Goal: Navigation & Orientation: Find specific page/section

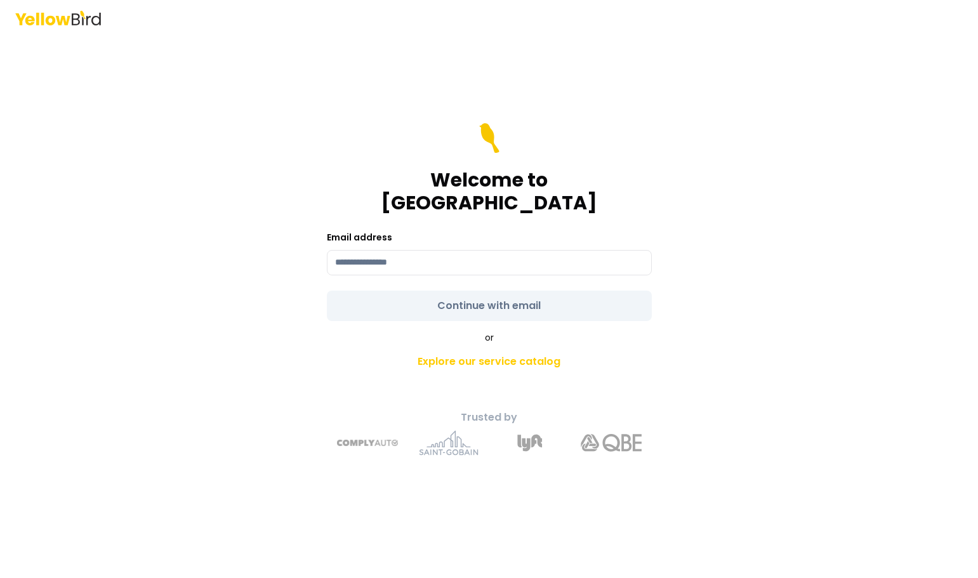
drag, startPoint x: 408, startPoint y: 246, endPoint x: 369, endPoint y: 229, distance: 42.9
click at [408, 250] on input at bounding box center [489, 262] width 325 height 25
type input "**********"
click at [484, 298] on form "**********" at bounding box center [489, 222] width 325 height 198
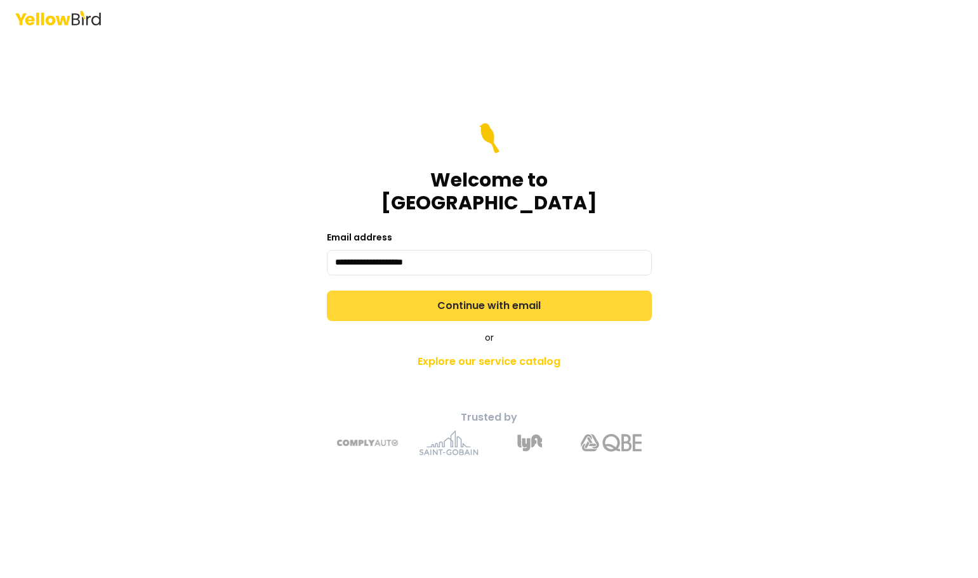
click at [491, 291] on button "Continue with email" at bounding box center [489, 306] width 325 height 30
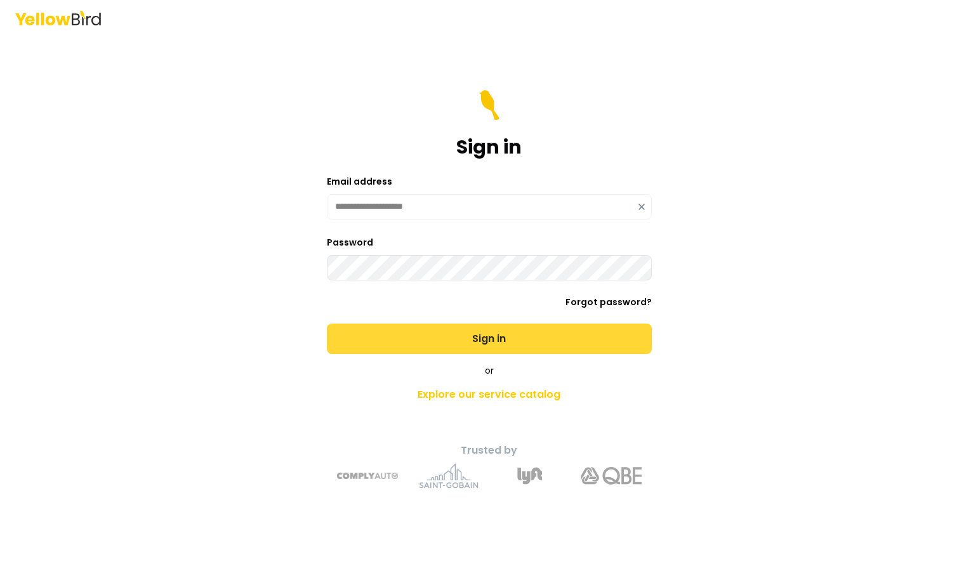
click at [463, 331] on button "Sign in" at bounding box center [489, 339] width 325 height 30
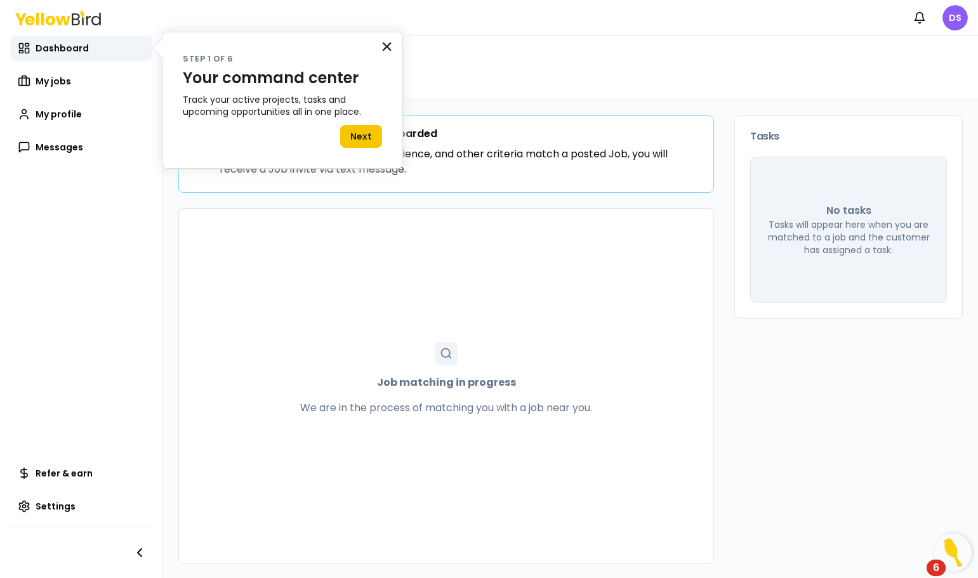
click at [388, 45] on button "×" at bounding box center [387, 46] width 12 height 20
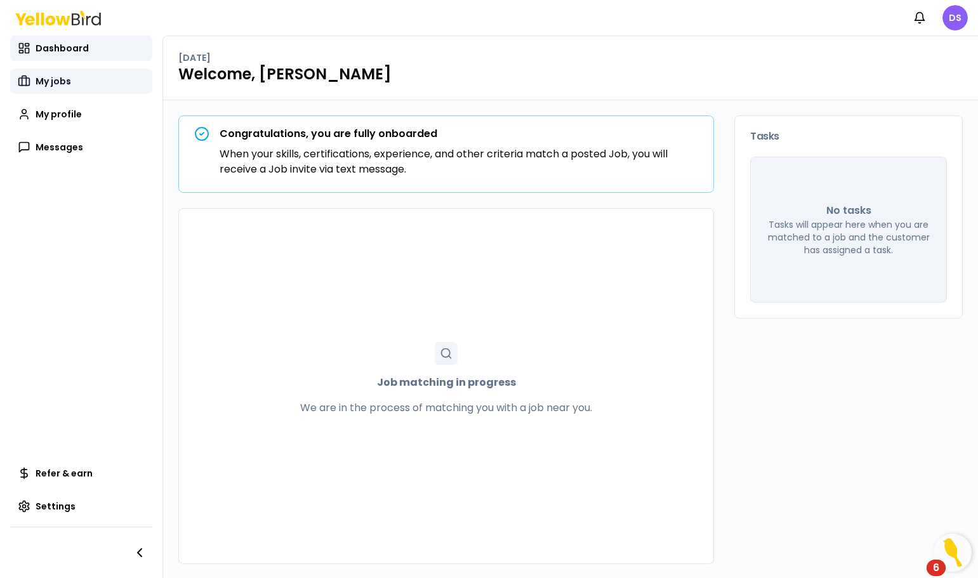
click at [53, 76] on span "My jobs" at bounding box center [54, 81] width 36 height 13
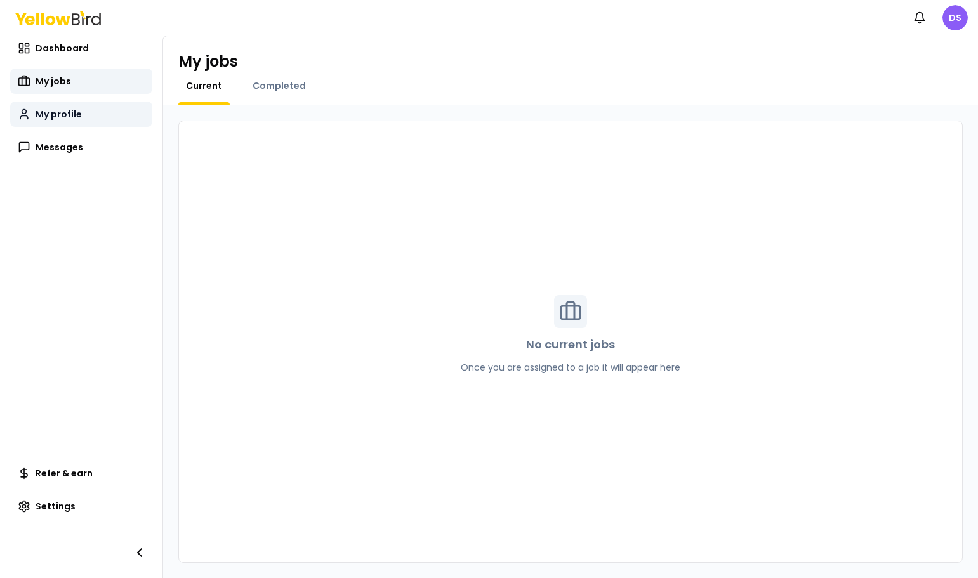
drag, startPoint x: 62, startPoint y: 111, endPoint x: 70, endPoint y: 130, distance: 20.7
click at [61, 111] on span "My profile" at bounding box center [59, 114] width 46 height 13
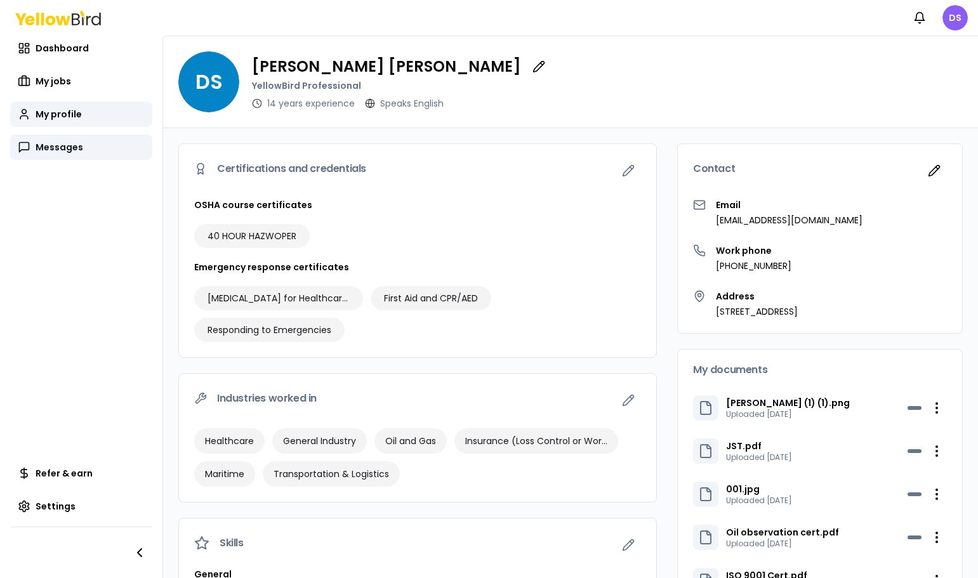
click at [65, 152] on span "Messages" at bounding box center [60, 147] width 48 height 13
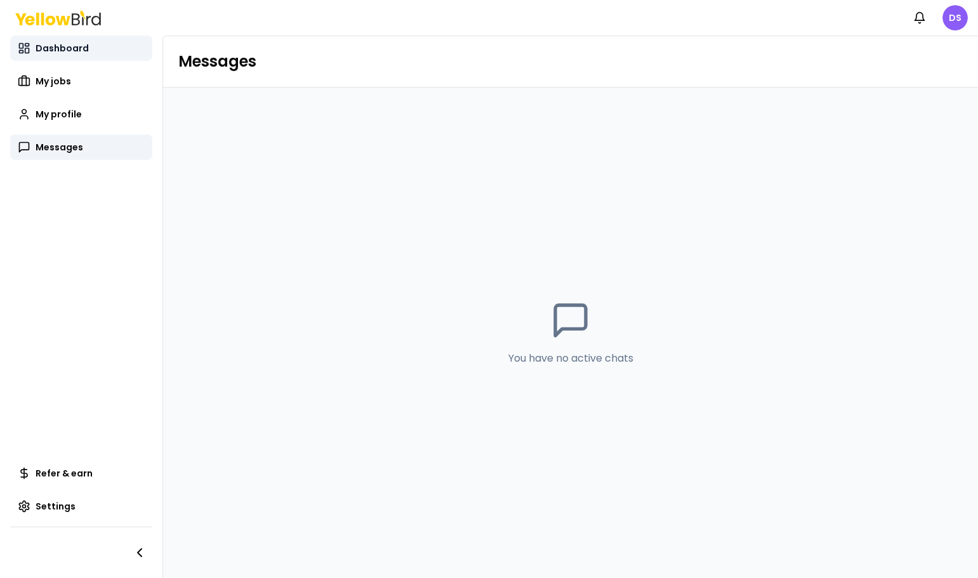
click at [45, 50] on span "Dashboard" at bounding box center [62, 48] width 53 height 13
